Goal: Information Seeking & Learning: Learn about a topic

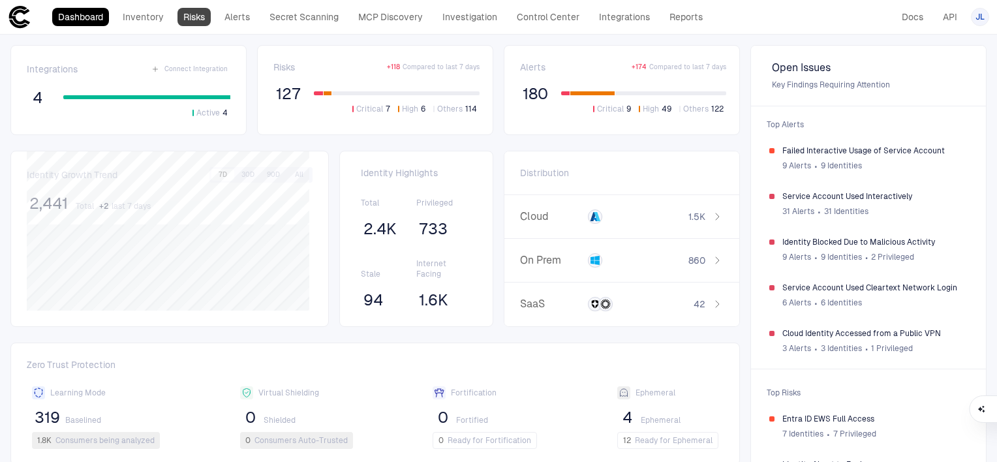
click at [195, 20] on link "Risks" at bounding box center [193, 17] width 33 height 18
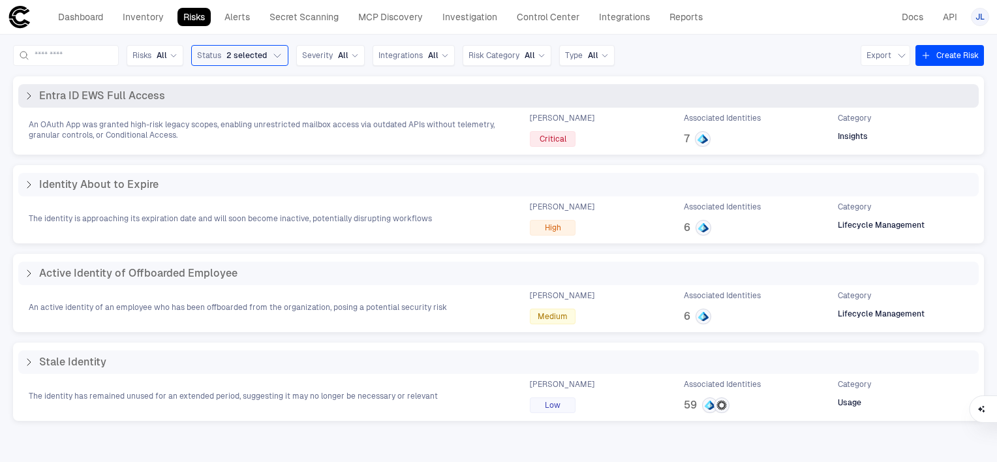
click at [42, 103] on div "Entra ID EWS Full Access" at bounding box center [498, 95] width 960 height 23
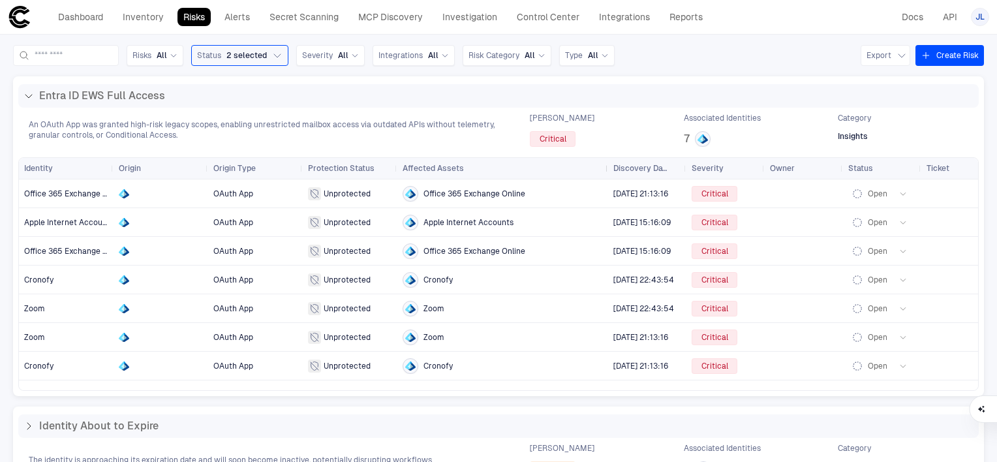
drag, startPoint x: 490, startPoint y: 167, endPoint x: 606, endPoint y: 172, distance: 116.2
click at [606, 172] on div at bounding box center [607, 168] width 5 height 21
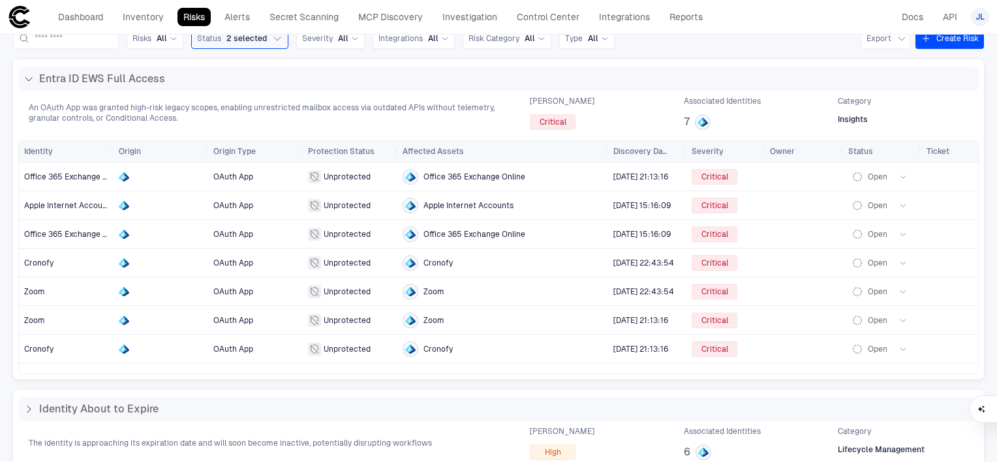
scroll to position [16, 0]
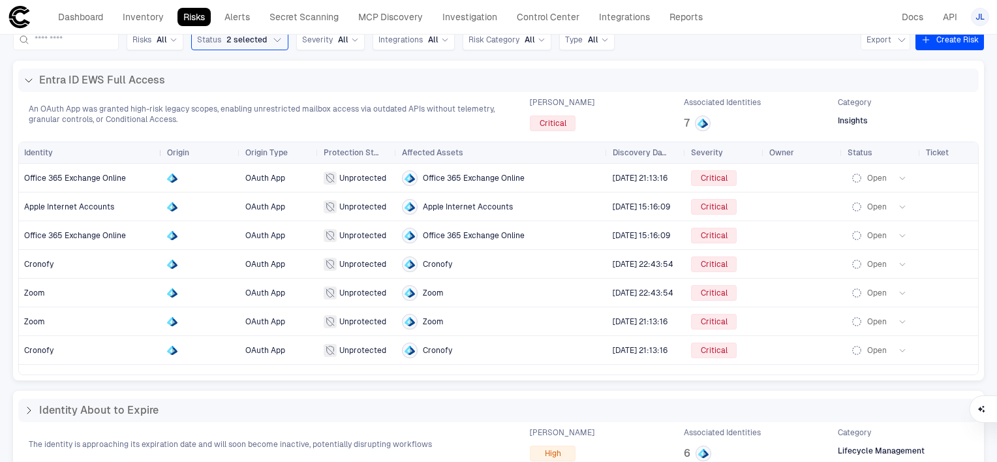
drag, startPoint x: 111, startPoint y: 153, endPoint x: 159, endPoint y: 156, distance: 48.4
click at [159, 156] on div at bounding box center [161, 152] width 5 height 21
click at [86, 172] on span "Office 365 Exchange Online" at bounding box center [90, 178] width 132 height 26
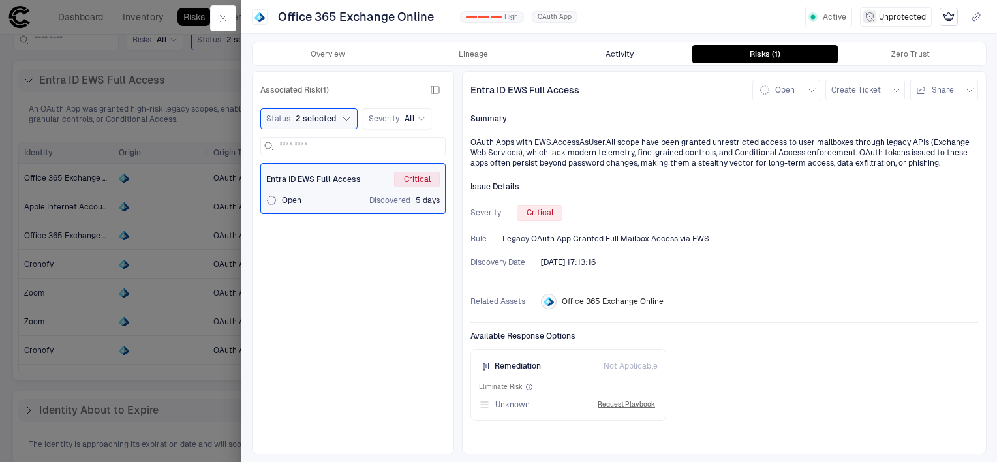
click at [629, 52] on button "Activity" at bounding box center [618, 54] width 145 height 18
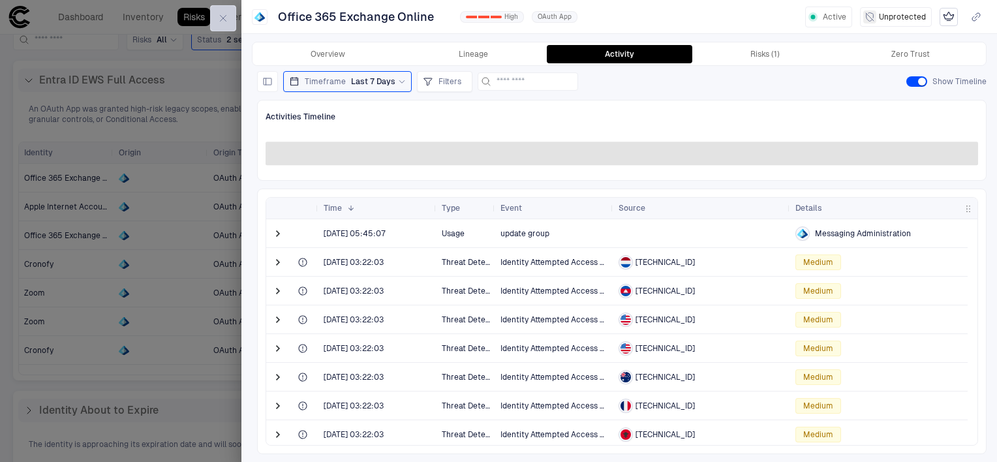
click at [217, 20] on button "button" at bounding box center [223, 18] width 26 height 26
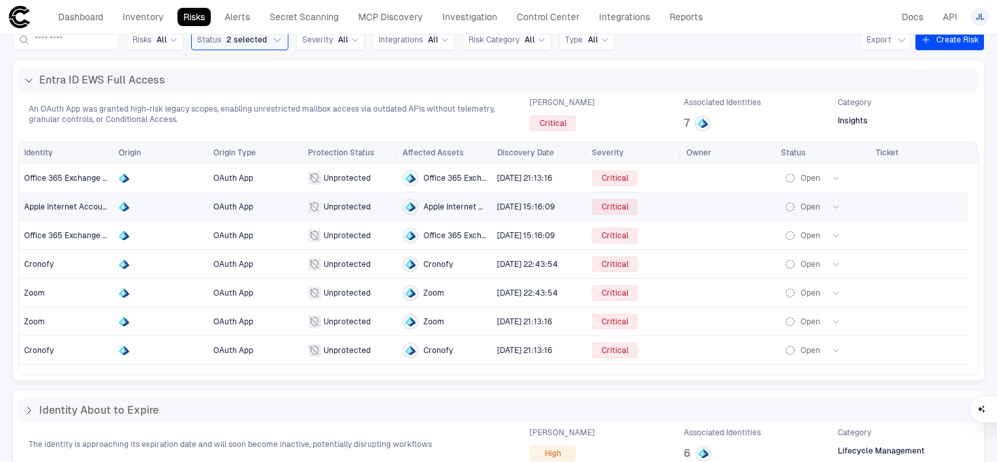
click at [259, 222] on span "OAuth App" at bounding box center [255, 235] width 84 height 26
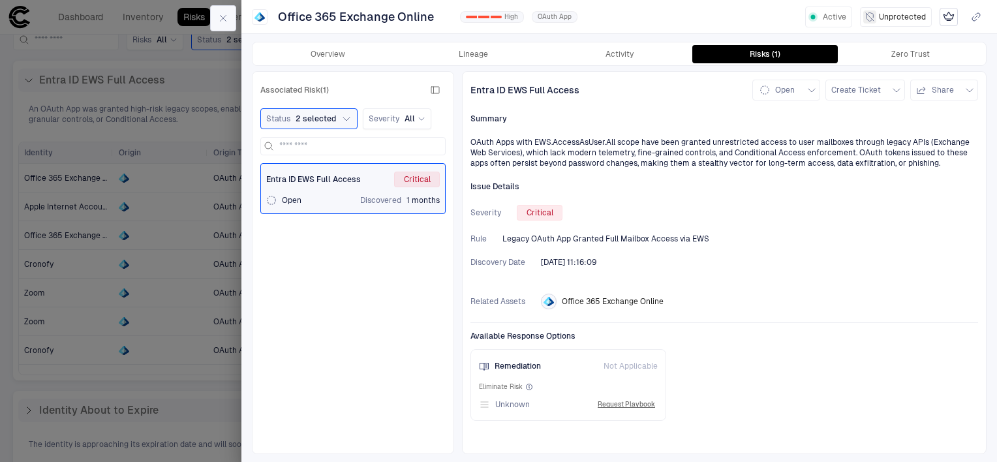
click at [217, 13] on button "button" at bounding box center [223, 18] width 26 height 26
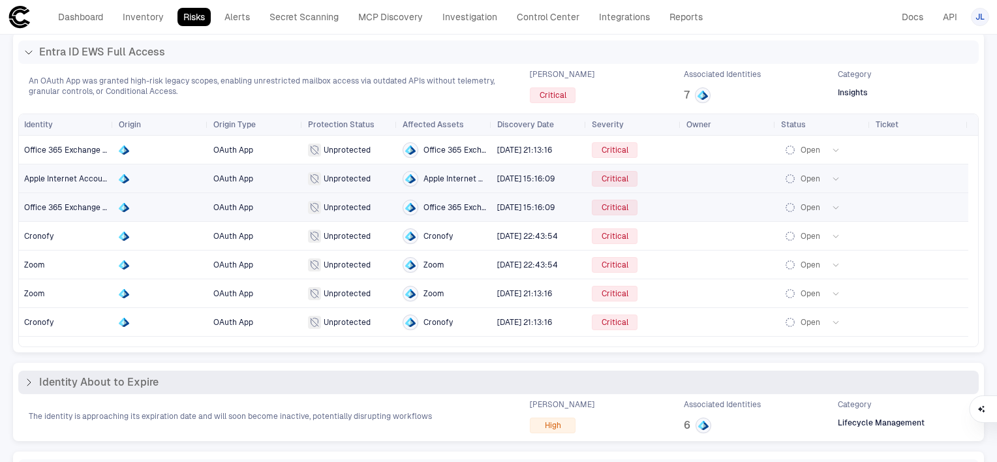
scroll to position [211, 0]
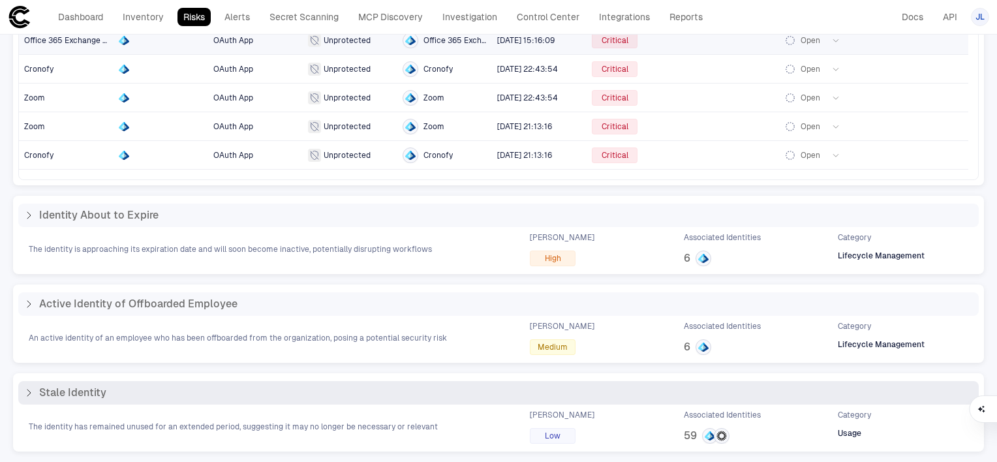
click at [53, 391] on span "Stale Identity" at bounding box center [72, 392] width 67 height 13
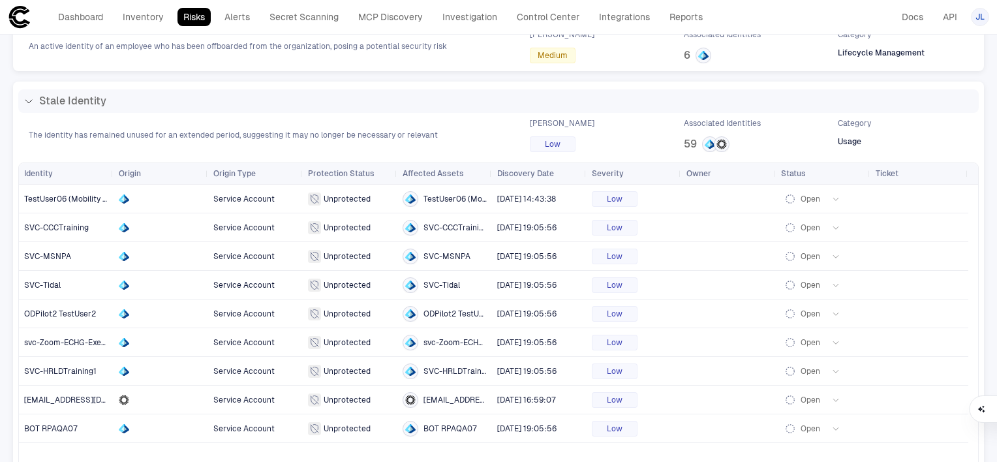
scroll to position [261, 0]
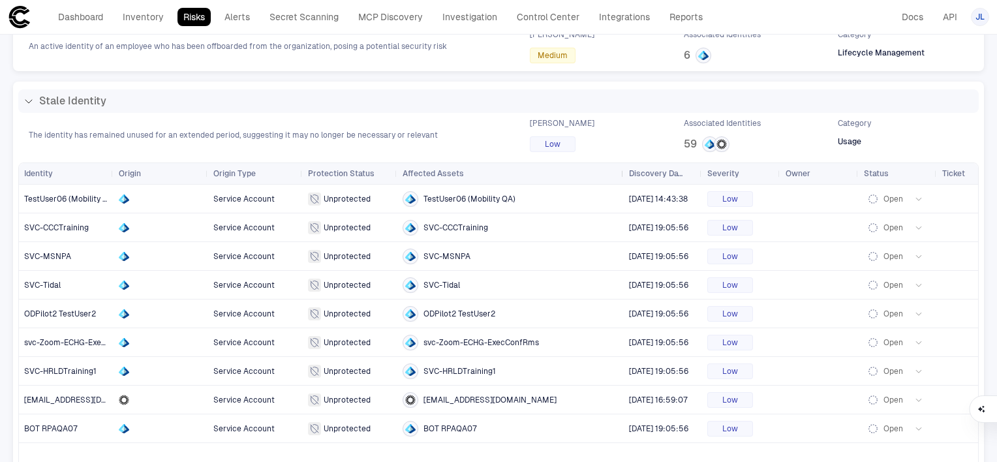
drag, startPoint x: 491, startPoint y: 176, endPoint x: 622, endPoint y: 183, distance: 131.9
click at [622, 183] on div at bounding box center [622, 173] width 5 height 21
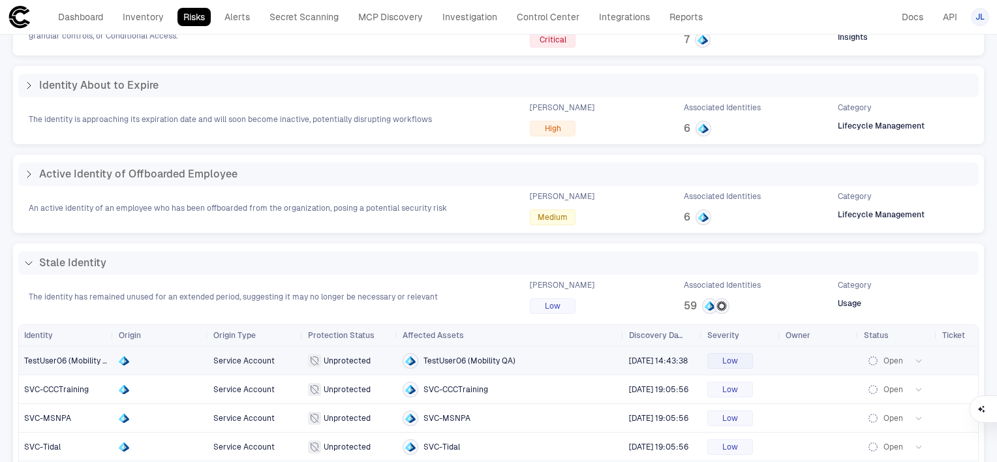
scroll to position [98, 0]
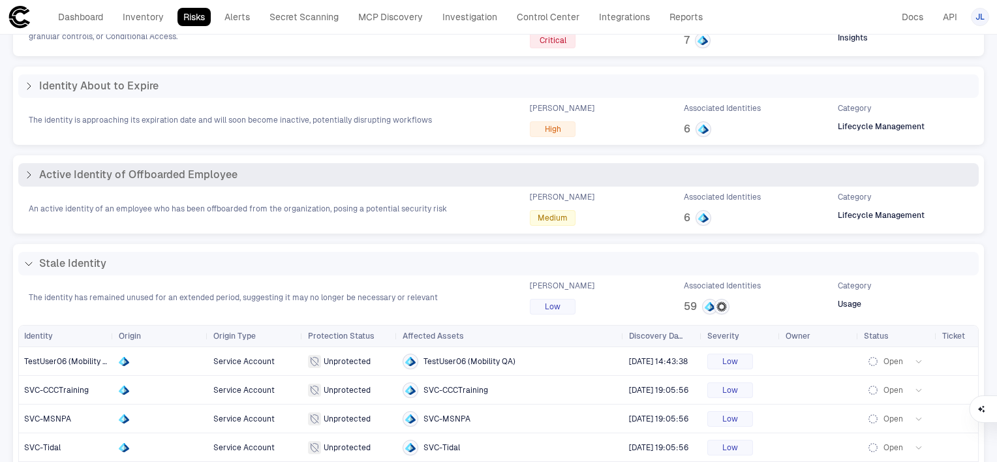
click at [30, 172] on icon at bounding box center [28, 175] width 10 height 10
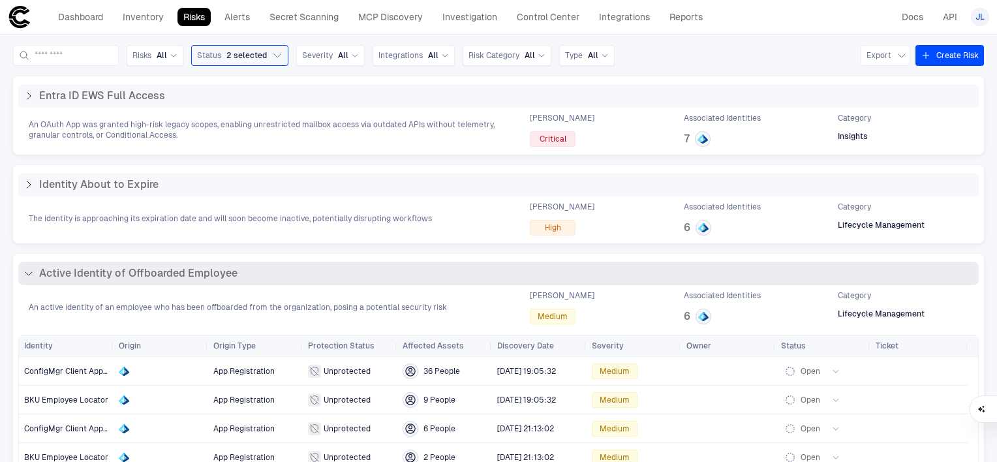
scroll to position [168, 0]
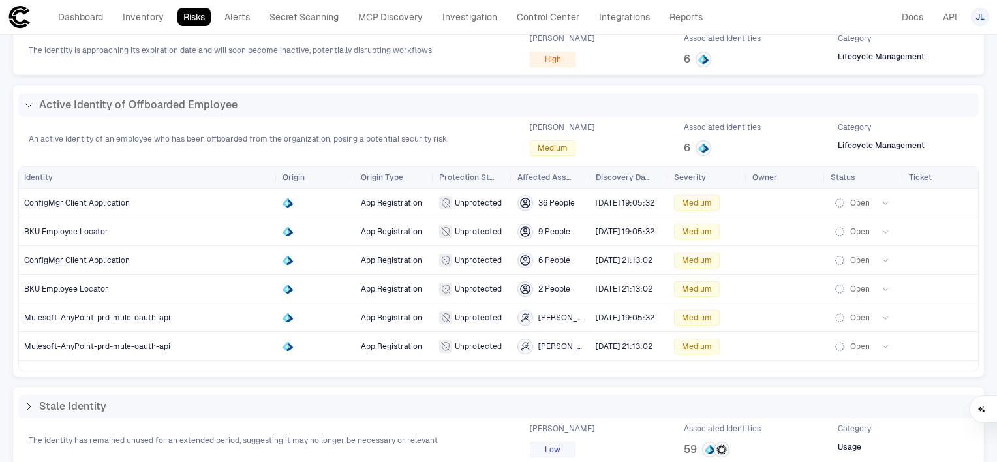
drag, startPoint x: 112, startPoint y: 172, endPoint x: 276, endPoint y: 202, distance: 166.3
click at [276, 202] on div "Identity Origin Origin Type Protection Status" at bounding box center [498, 269] width 959 height 204
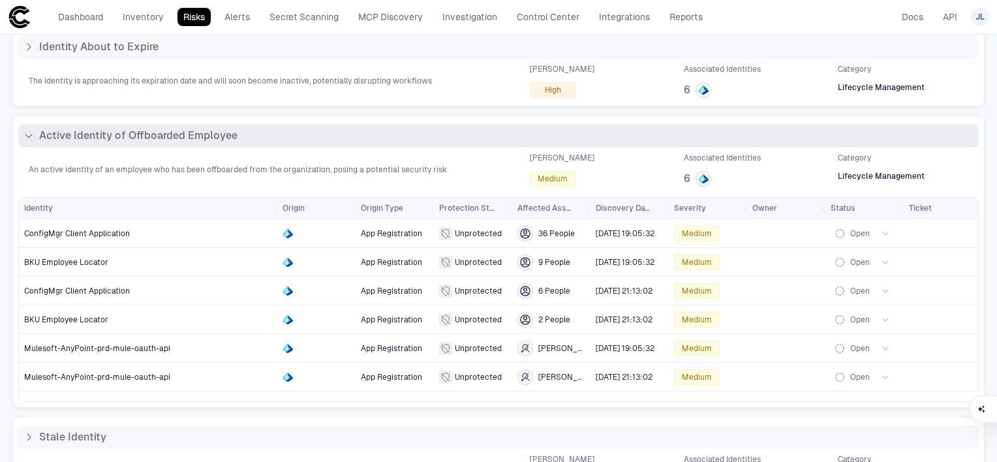
scroll to position [0, 0]
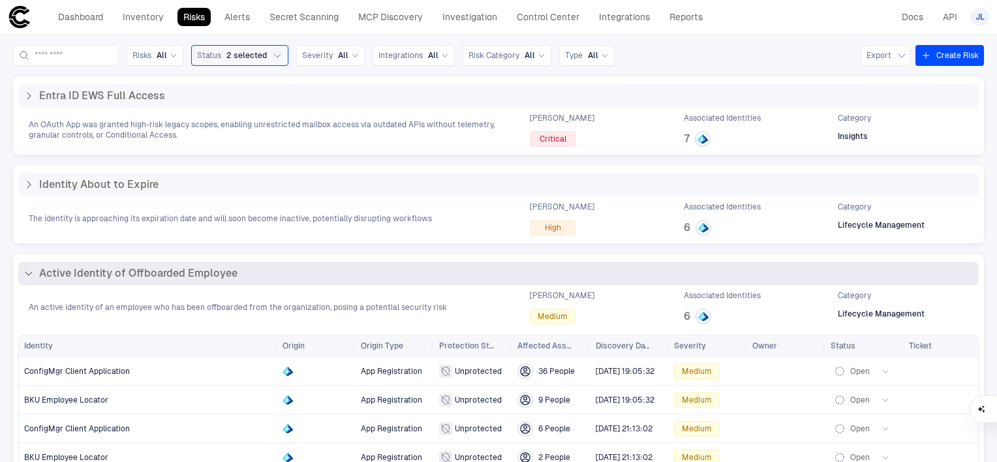
click at [44, 263] on div "Active Identity of Offboarded Employee" at bounding box center [498, 273] width 960 height 23
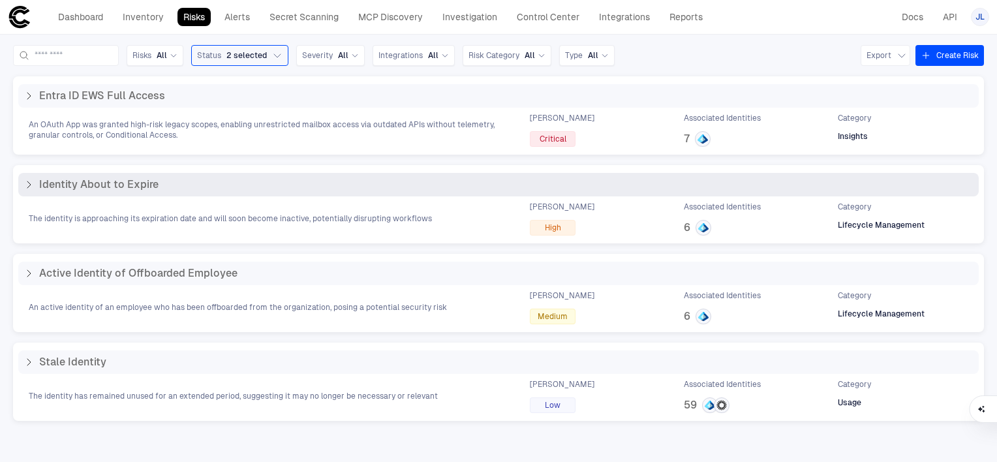
click at [78, 181] on span "Identity About to Expire" at bounding box center [98, 184] width 119 height 13
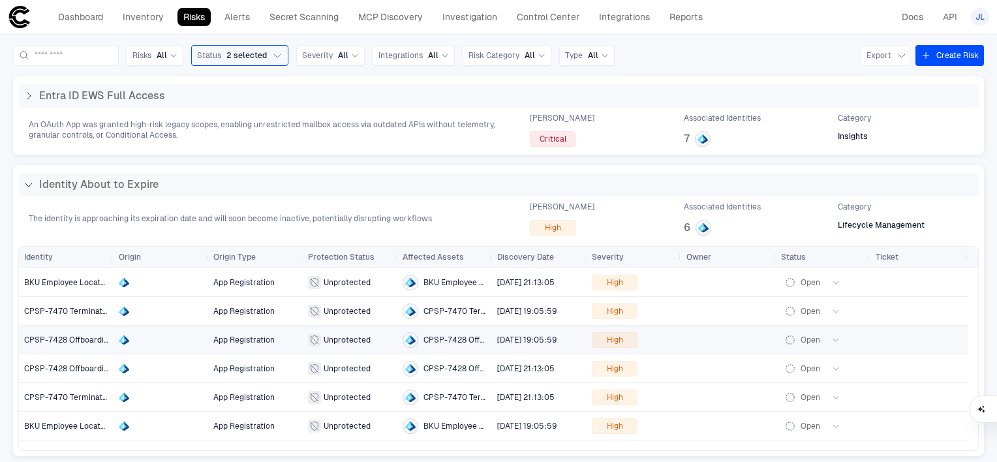
scroll to position [90, 0]
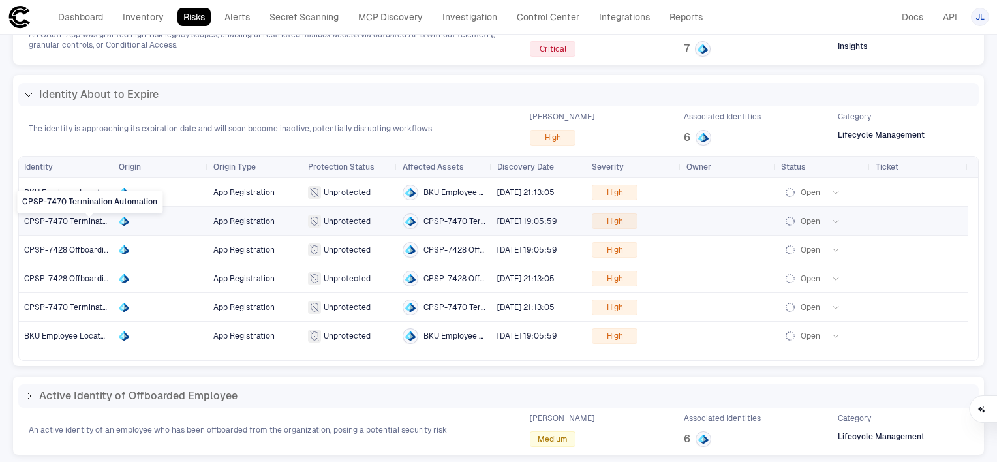
click at [76, 219] on span "CPSP-7470 Termination Automation" at bounding box center [91, 221] width 134 height 9
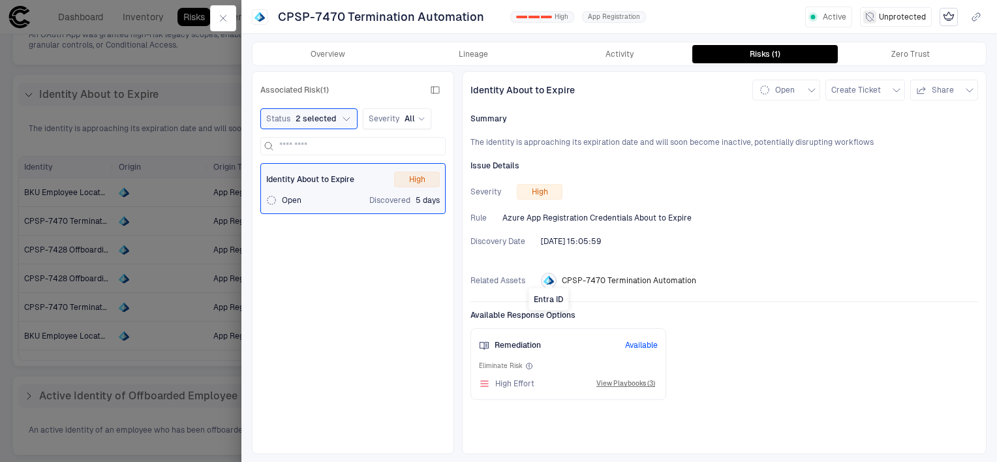
click at [545, 282] on span at bounding box center [549, 285] width 8 height 6
click at [596, 279] on span "CPSP-7470 Termination Automation" at bounding box center [629, 280] width 134 height 10
drag, startPoint x: 596, startPoint y: 279, endPoint x: 547, endPoint y: 275, distance: 48.4
click at [547, 275] on icon "Entra ID" at bounding box center [548, 280] width 10 height 10
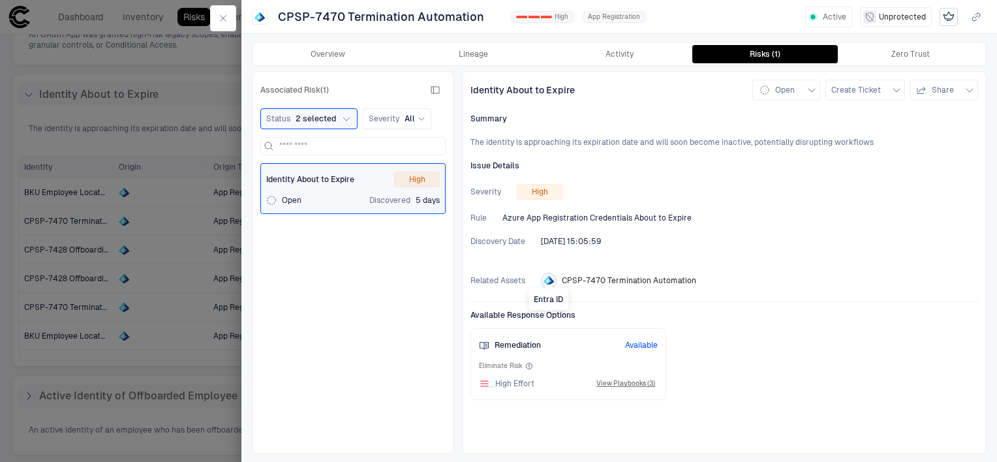
click at [548, 279] on icon "Entra ID" at bounding box center [547, 281] width 3 height 5
drag, startPoint x: 548, startPoint y: 279, endPoint x: 676, endPoint y: 307, distance: 130.7
click at [676, 307] on div "Available Response Options Remediation Available Eliminate Risk High Effort Vie…" at bounding box center [723, 350] width 507 height 98
click at [301, 55] on button "Overview" at bounding box center [327, 54] width 145 height 18
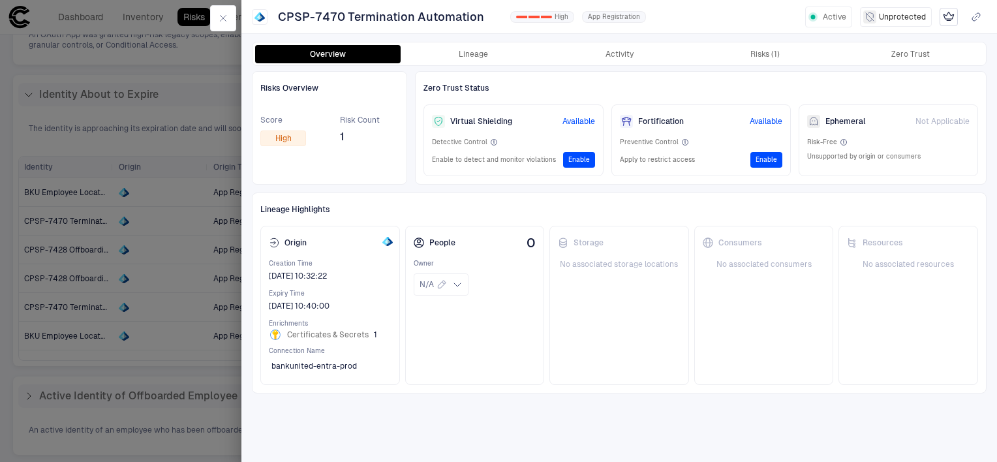
click at [159, 97] on div at bounding box center [498, 231] width 997 height 462
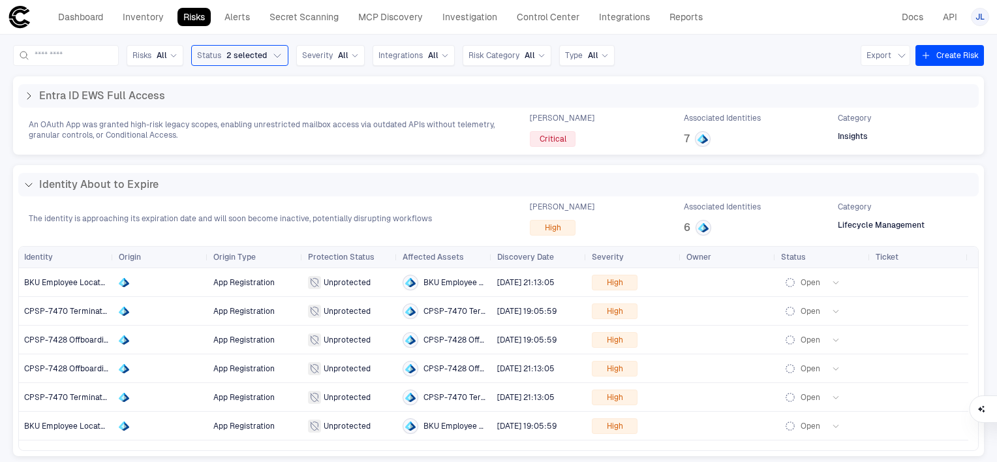
click at [42, 163] on div "Entra ID EWS Full Access An OAuth App was granted high-risk legacy scopes, enab…" at bounding box center [498, 359] width 971 height 567
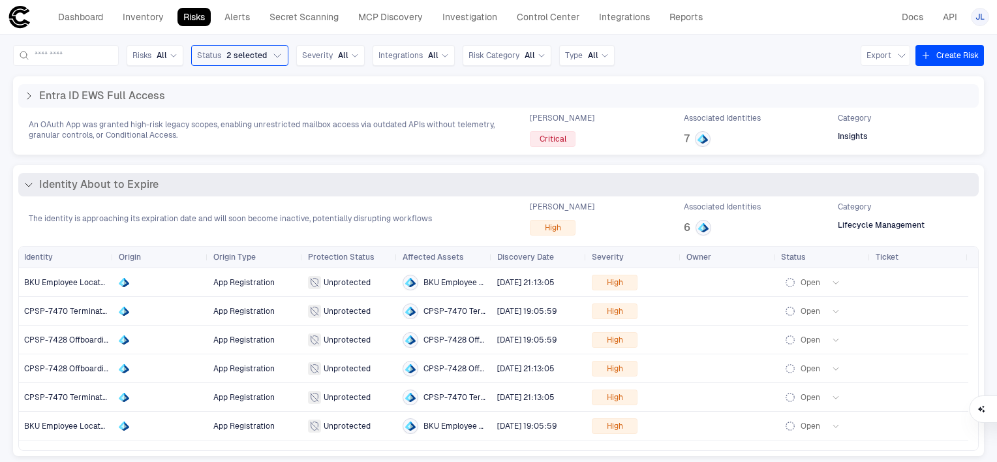
click at [42, 175] on div "Identity About to Expire" at bounding box center [498, 184] width 960 height 23
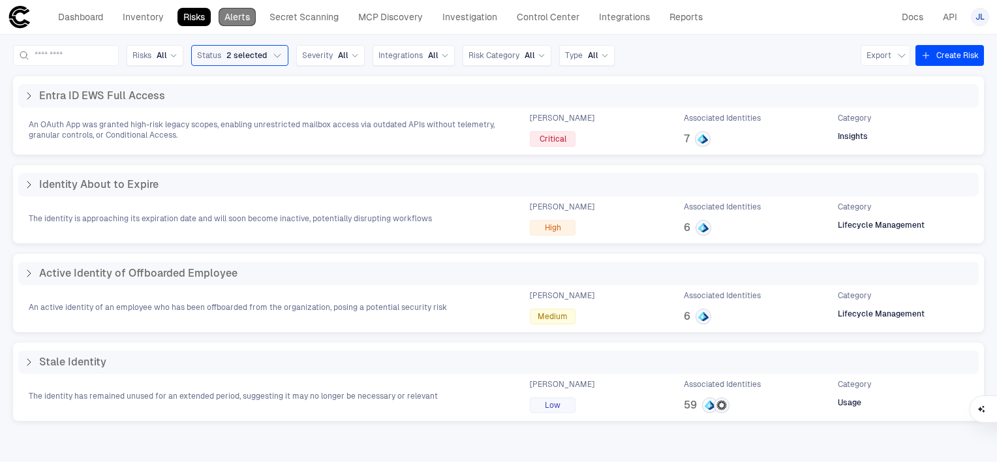
click at [233, 18] on link "Alerts" at bounding box center [237, 17] width 37 height 18
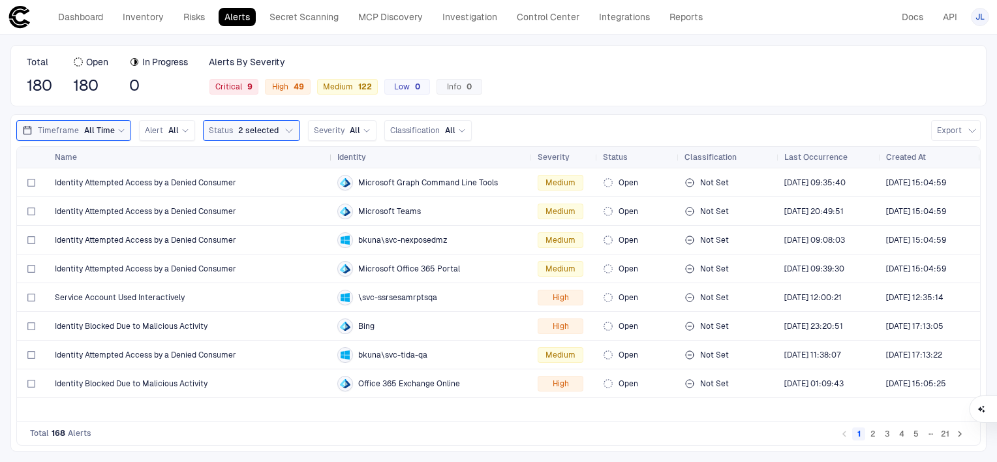
drag, startPoint x: 229, startPoint y: 157, endPoint x: 331, endPoint y: 153, distance: 101.9
click at [331, 153] on div at bounding box center [331, 157] width 5 height 21
click at [65, 181] on span "Identity Attempted Access by a Denied Consumer" at bounding box center [145, 182] width 181 height 10
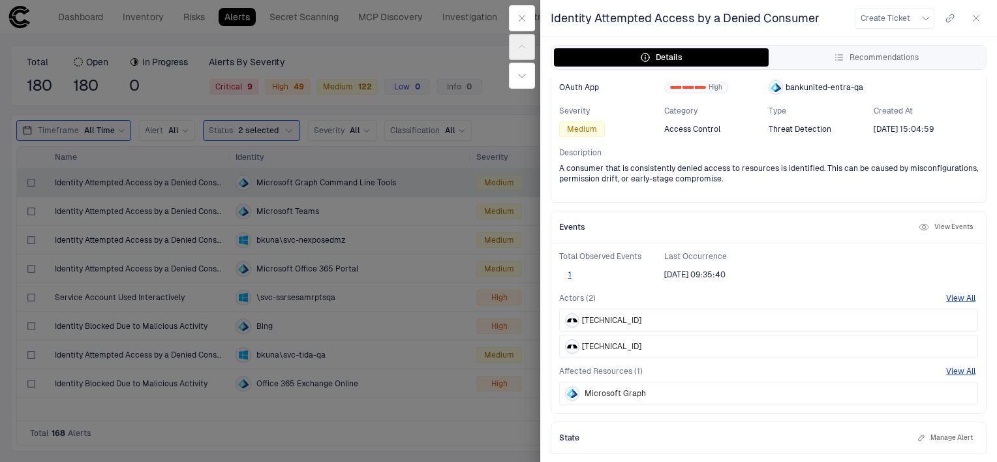
scroll to position [95, 0]
click at [952, 300] on button "View All" at bounding box center [960, 299] width 29 height 10
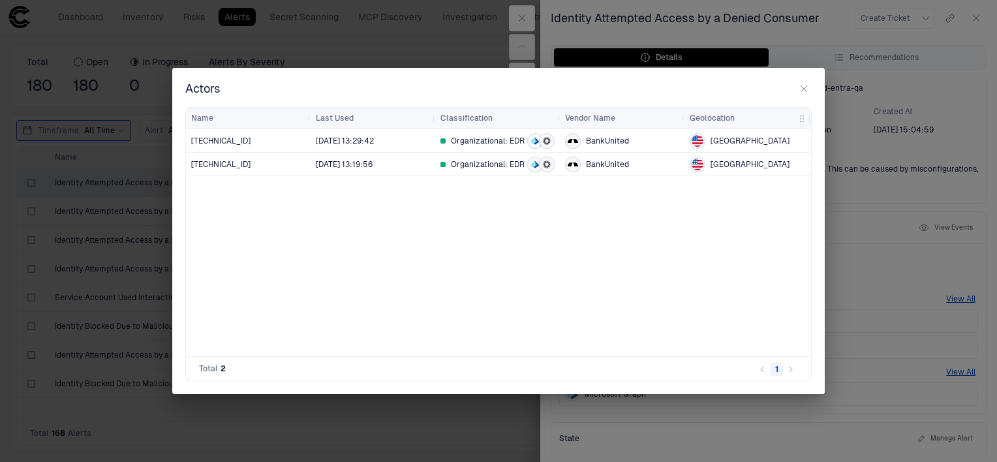
click at [804, 87] on icon "button" at bounding box center [803, 88] width 10 height 10
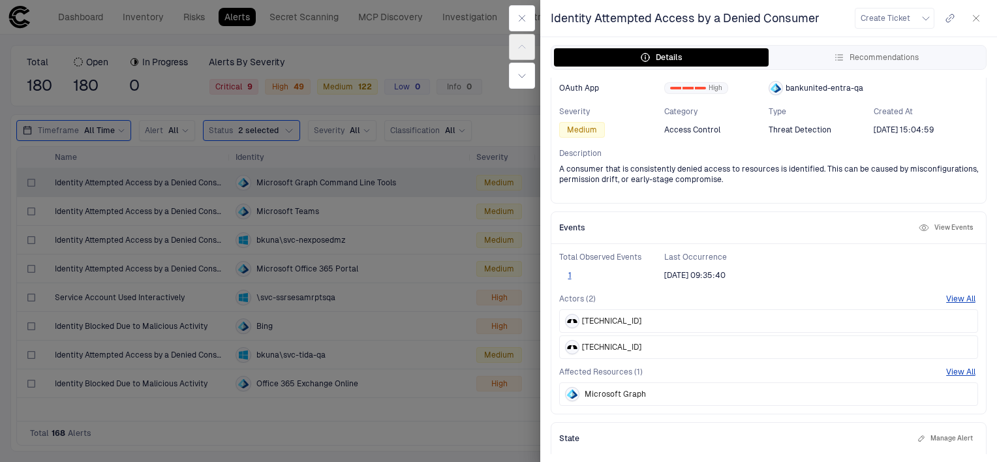
scroll to position [0, 0]
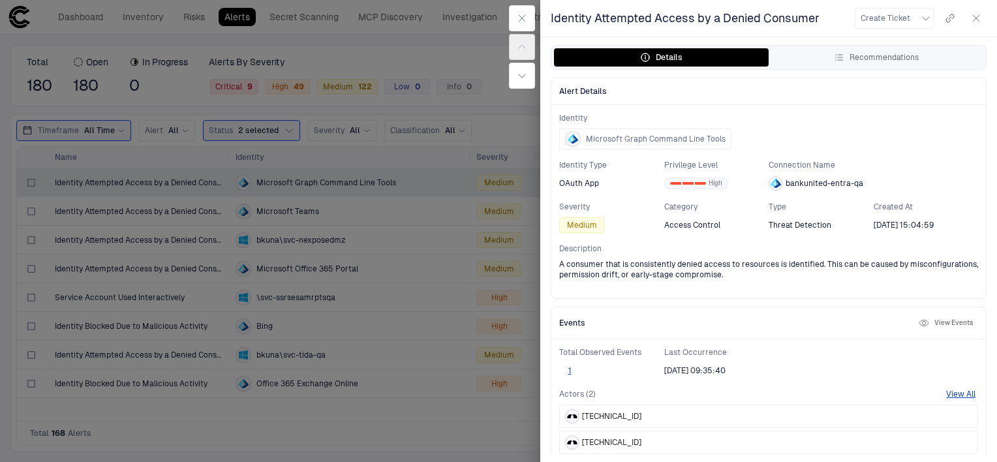
click at [277, 203] on div at bounding box center [498, 231] width 997 height 462
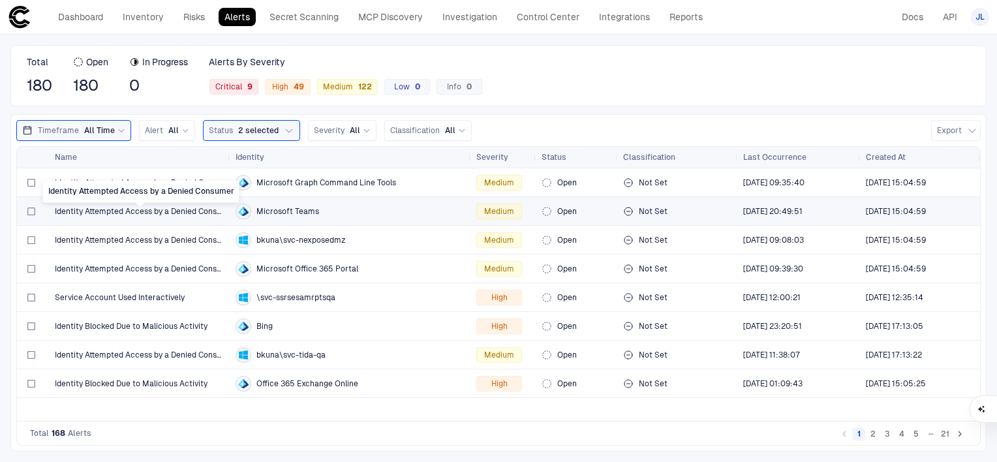
click at [218, 208] on span "Identity Attempted Access by a Denied Consumer" at bounding box center [140, 211] width 170 height 10
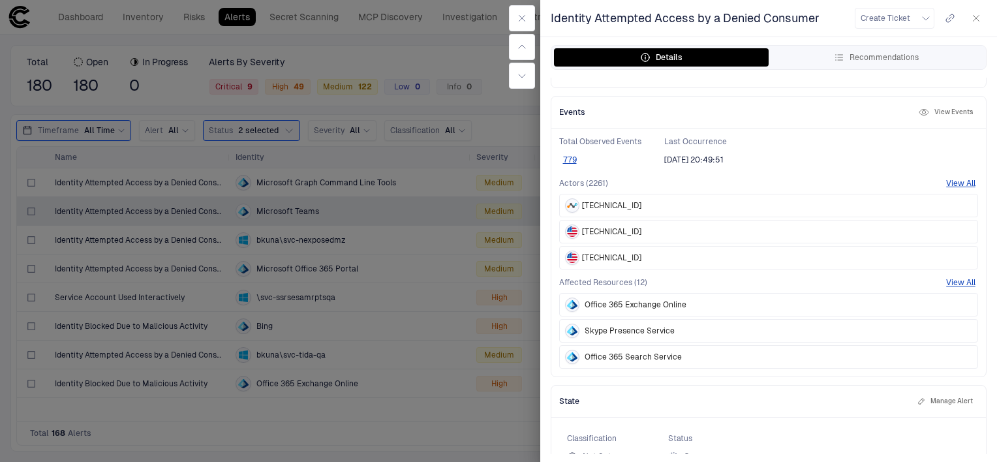
scroll to position [211, 0]
click at [250, 172] on div at bounding box center [498, 231] width 997 height 462
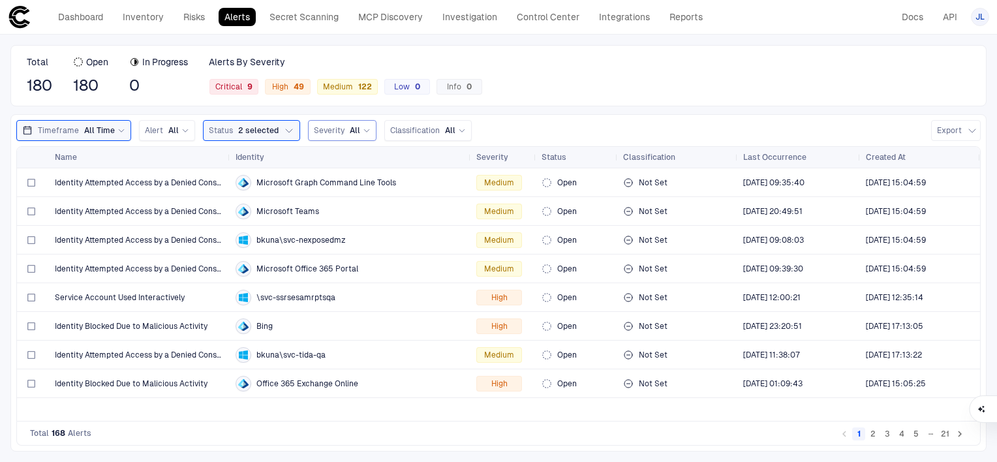
click at [350, 128] on span "All" at bounding box center [355, 130] width 10 height 10
click at [423, 124] on div "Classification All" at bounding box center [428, 130] width 76 height 14
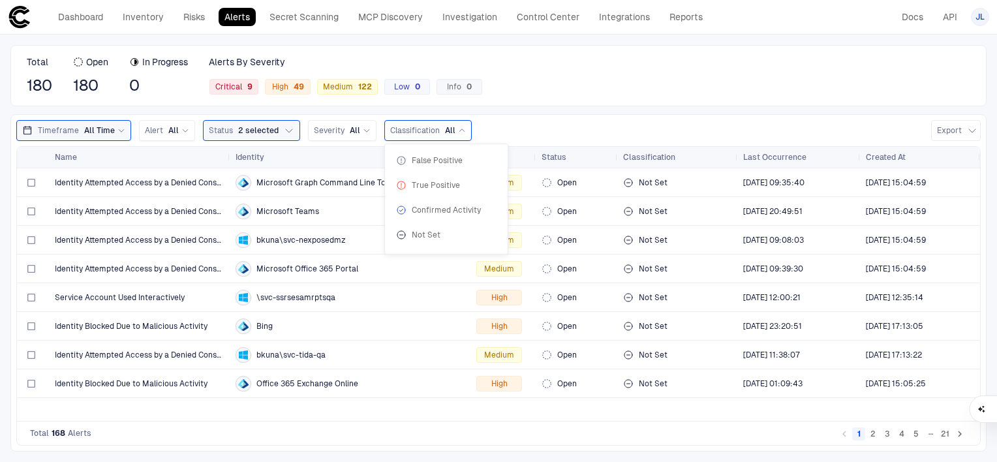
click at [423, 124] on div "Classification All" at bounding box center [428, 130] width 76 height 14
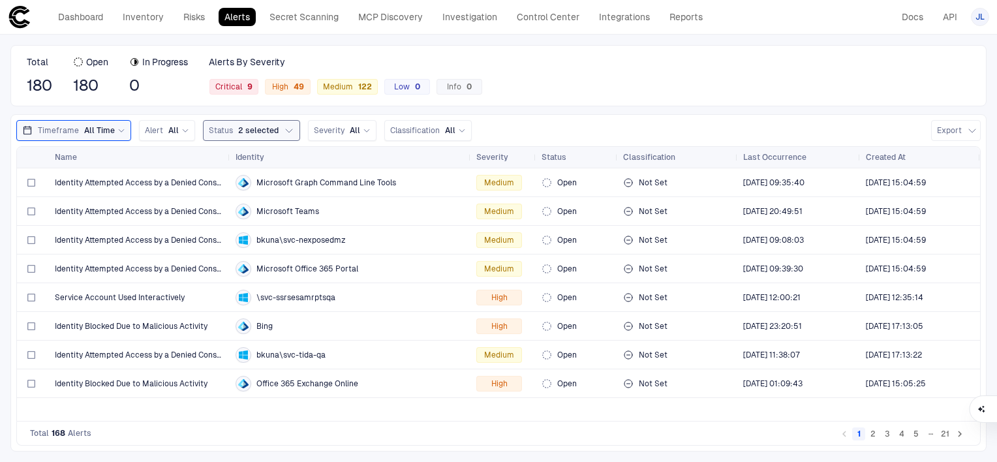
click at [249, 134] on span "2 selected" at bounding box center [258, 130] width 40 height 10
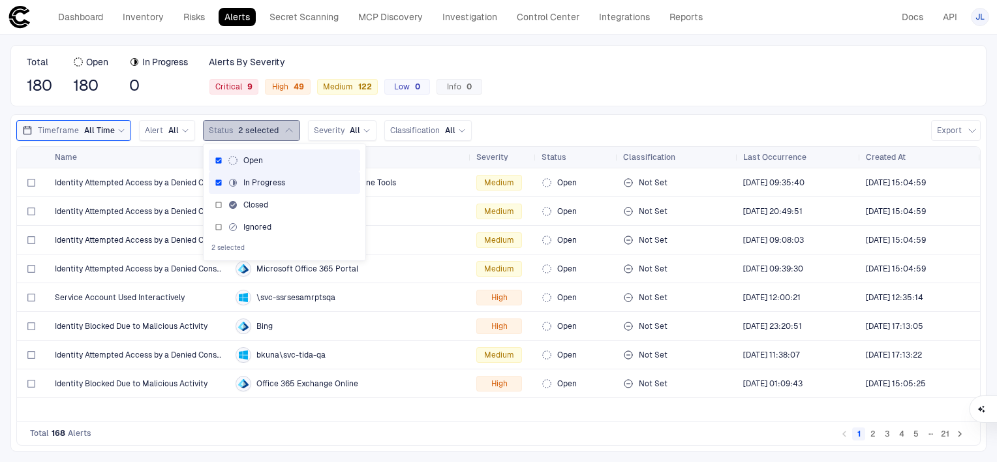
click at [249, 134] on span "2 selected" at bounding box center [258, 130] width 40 height 10
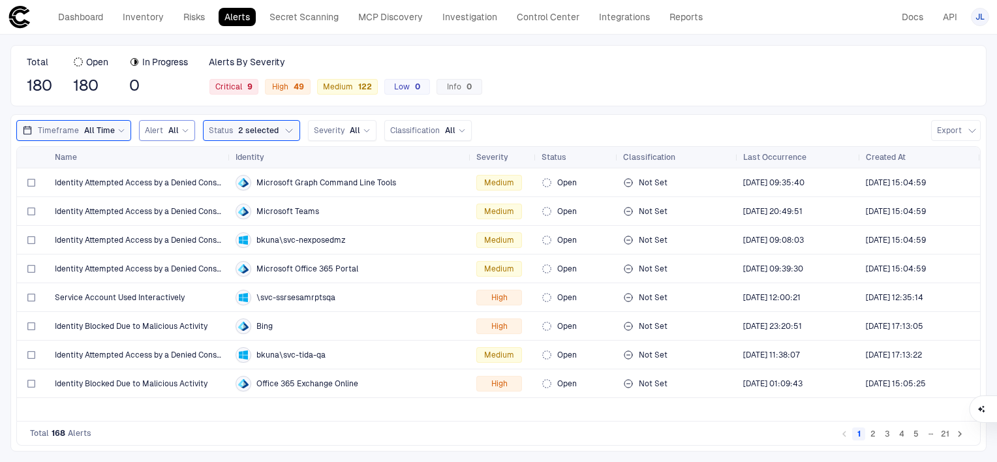
click at [172, 130] on span "All" at bounding box center [173, 130] width 10 height 10
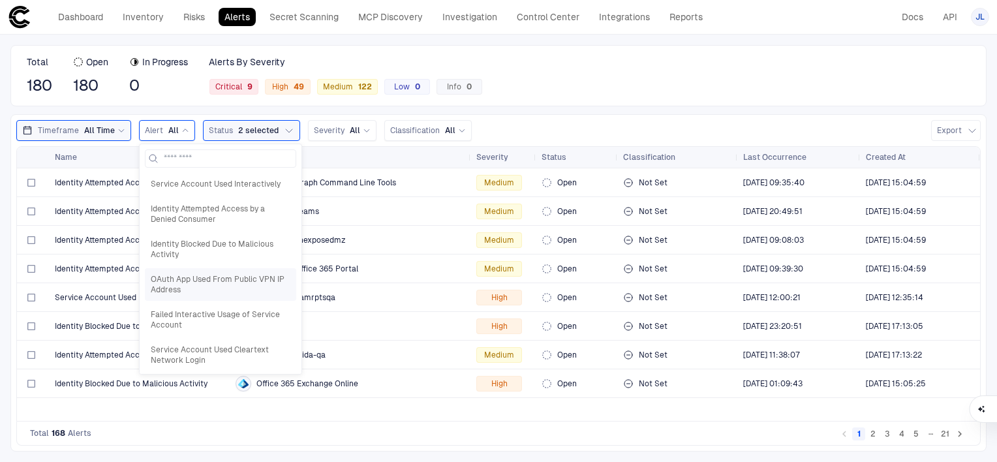
scroll to position [38, 0]
click at [558, 112] on div "Total 180 Open 180 In Progress 0 Alerts By Severity Critical 9 High 49 Medium 1…" at bounding box center [498, 248] width 997 height 427
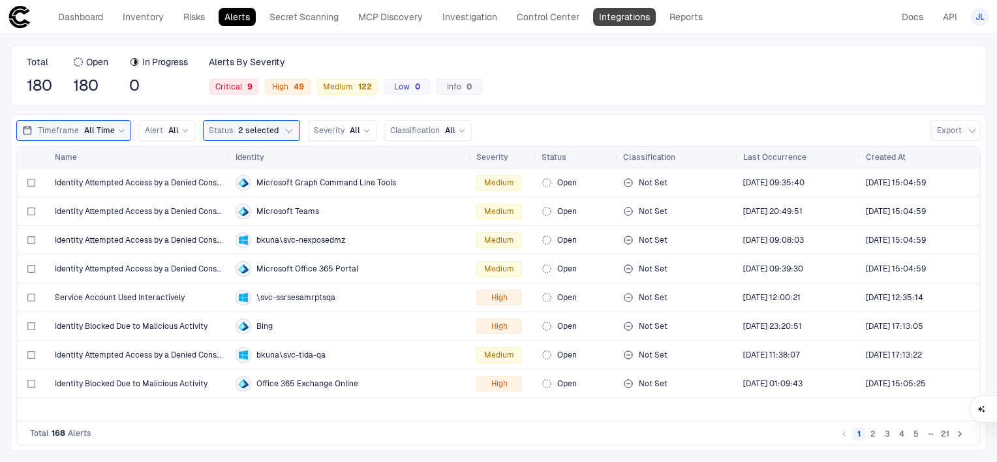
click at [623, 16] on link "Integrations" at bounding box center [624, 17] width 63 height 18
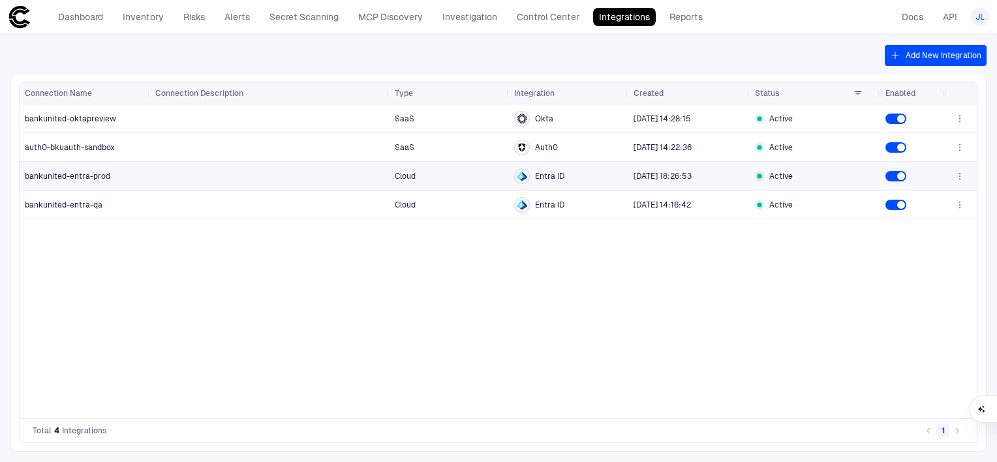
click at [76, 180] on span "bankunited-entra-prod" at bounding box center [67, 176] width 85 height 10
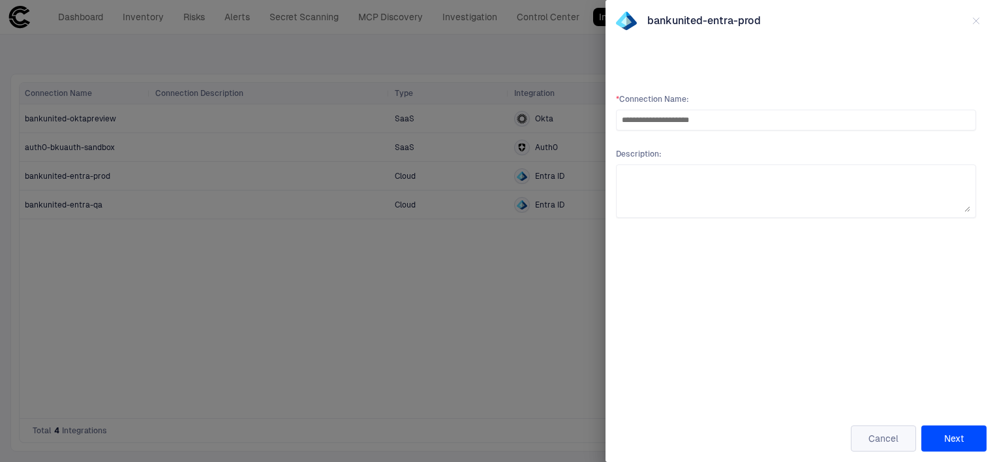
click at [882, 442] on button "Cancel" at bounding box center [883, 438] width 65 height 26
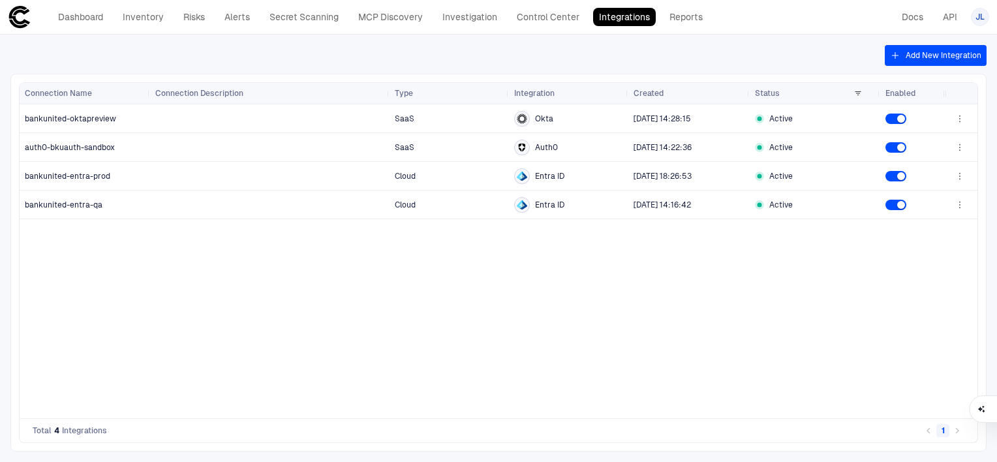
click at [128, 66] on div "Add New Integration Drag here to set row groups Drag here to set column labels …" at bounding box center [498, 248] width 997 height 427
click at [145, 25] on link "Inventory" at bounding box center [143, 17] width 53 height 18
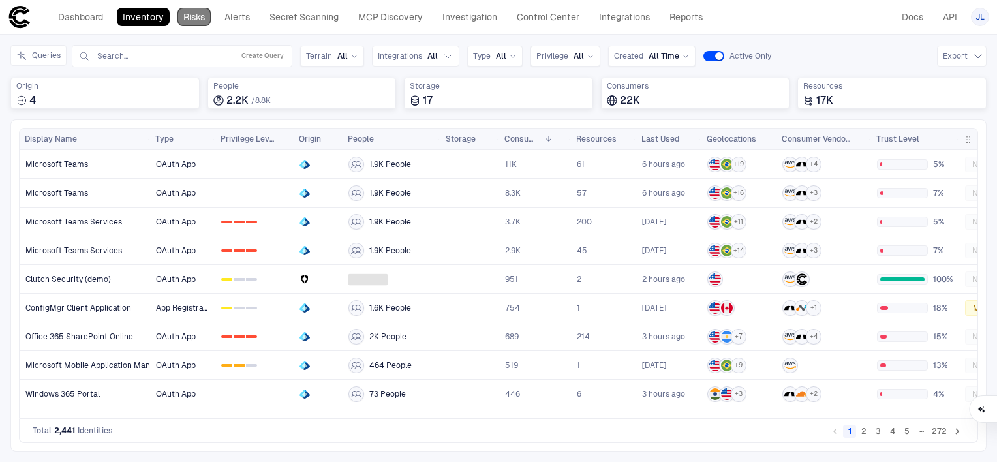
click at [197, 21] on link "Risks" at bounding box center [193, 17] width 33 height 18
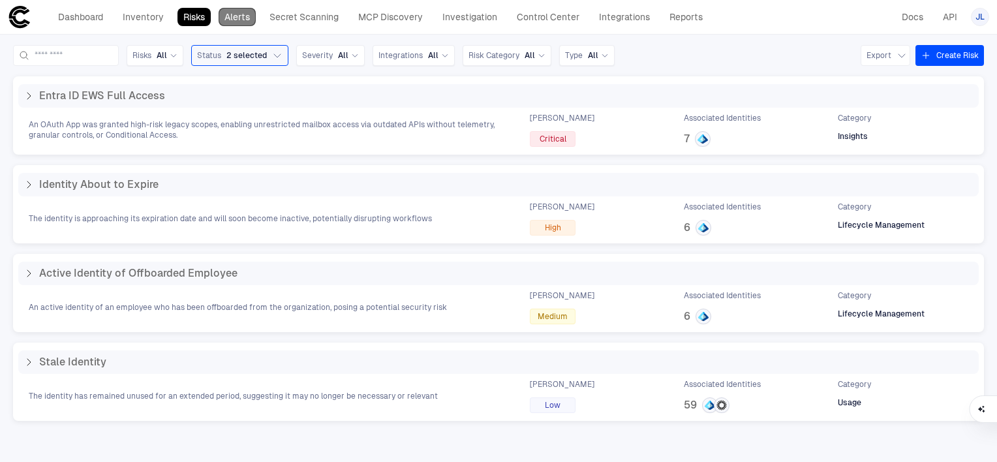
click at [232, 17] on link "Alerts" at bounding box center [237, 17] width 37 height 18
